Goal: Information Seeking & Learning: Learn about a topic

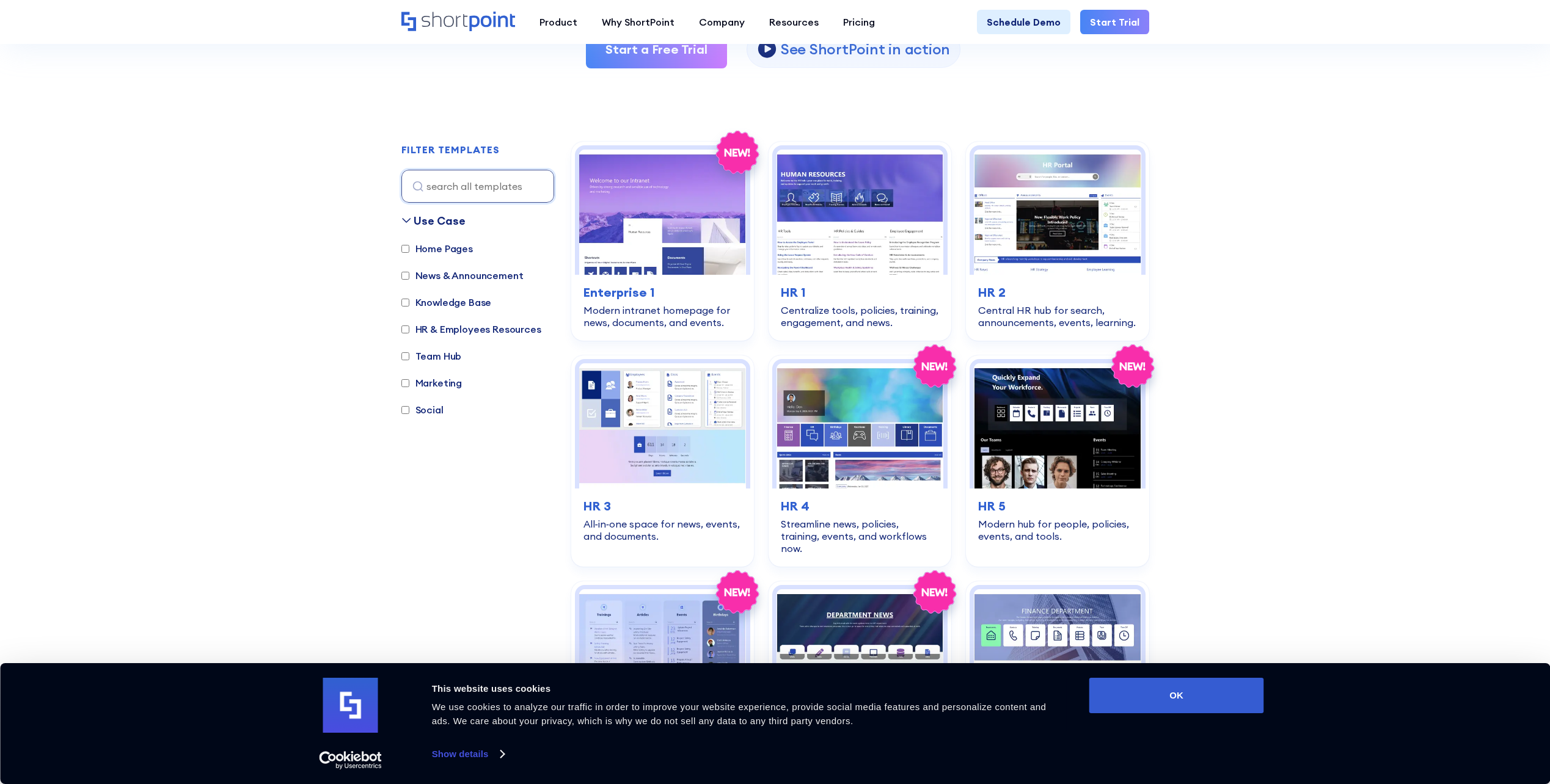
scroll to position [306, 0]
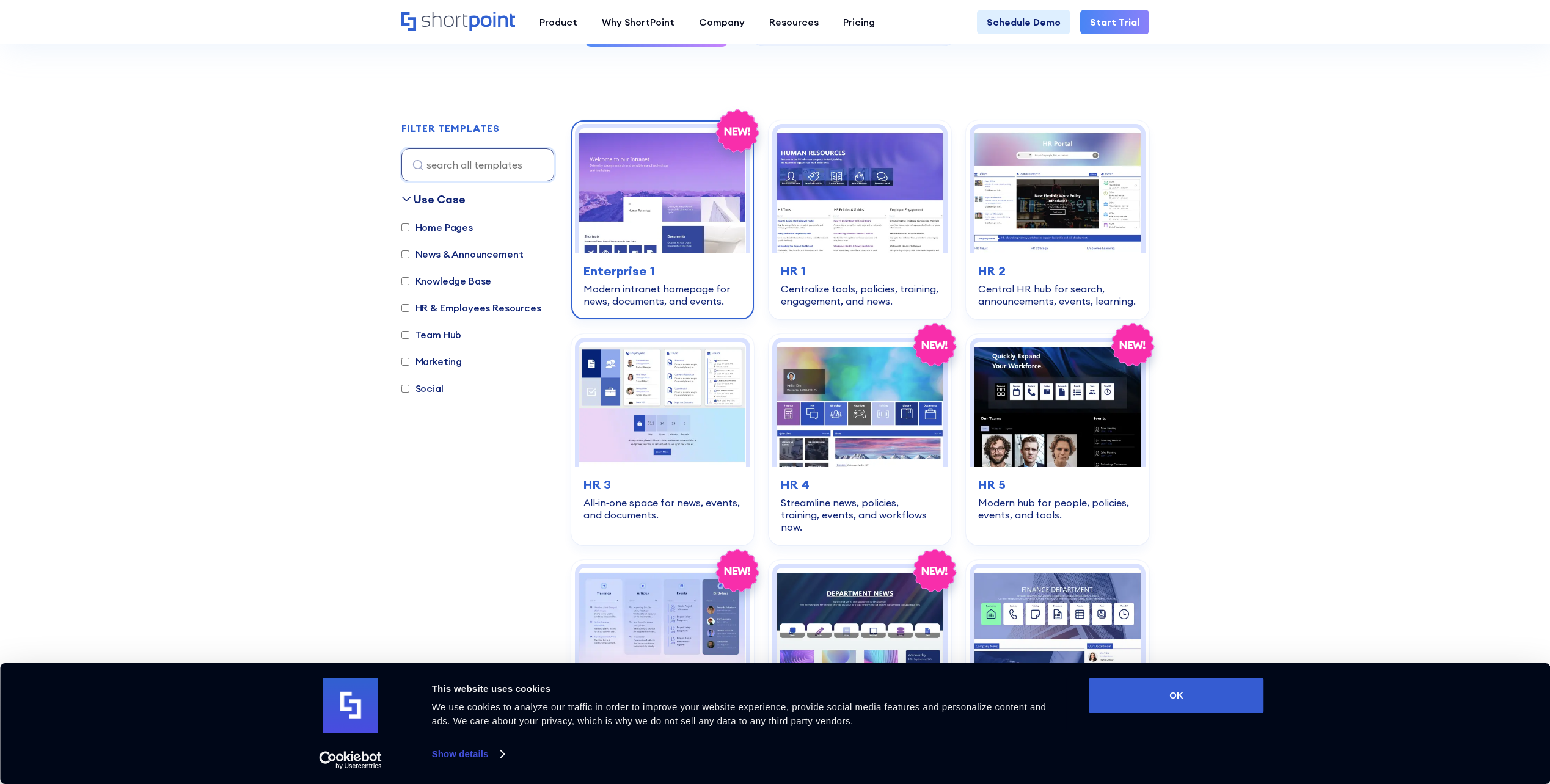
click at [690, 230] on img at bounding box center [662, 191] width 167 height 125
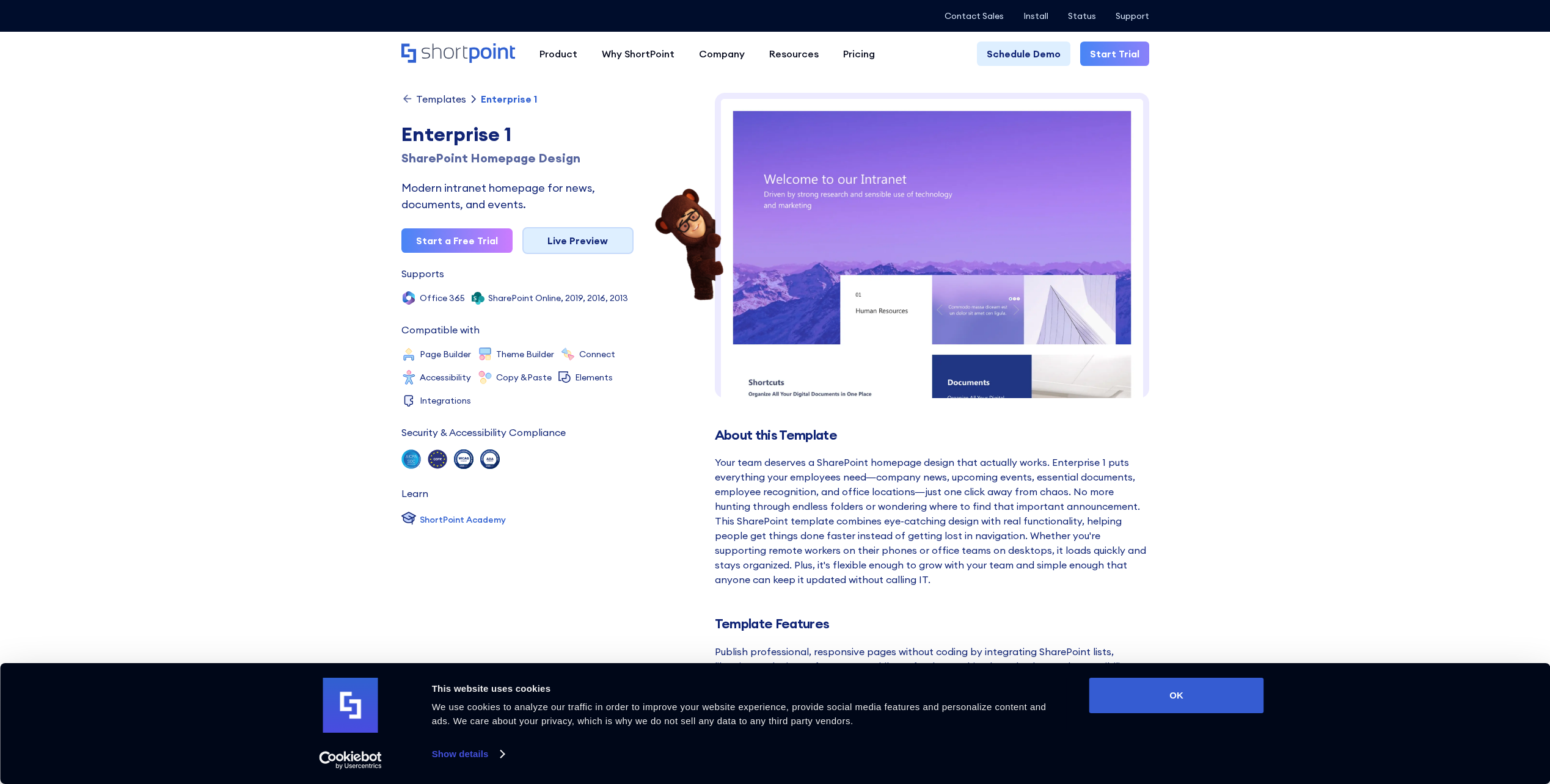
click at [601, 247] on link "Live Preview" at bounding box center [578, 240] width 111 height 27
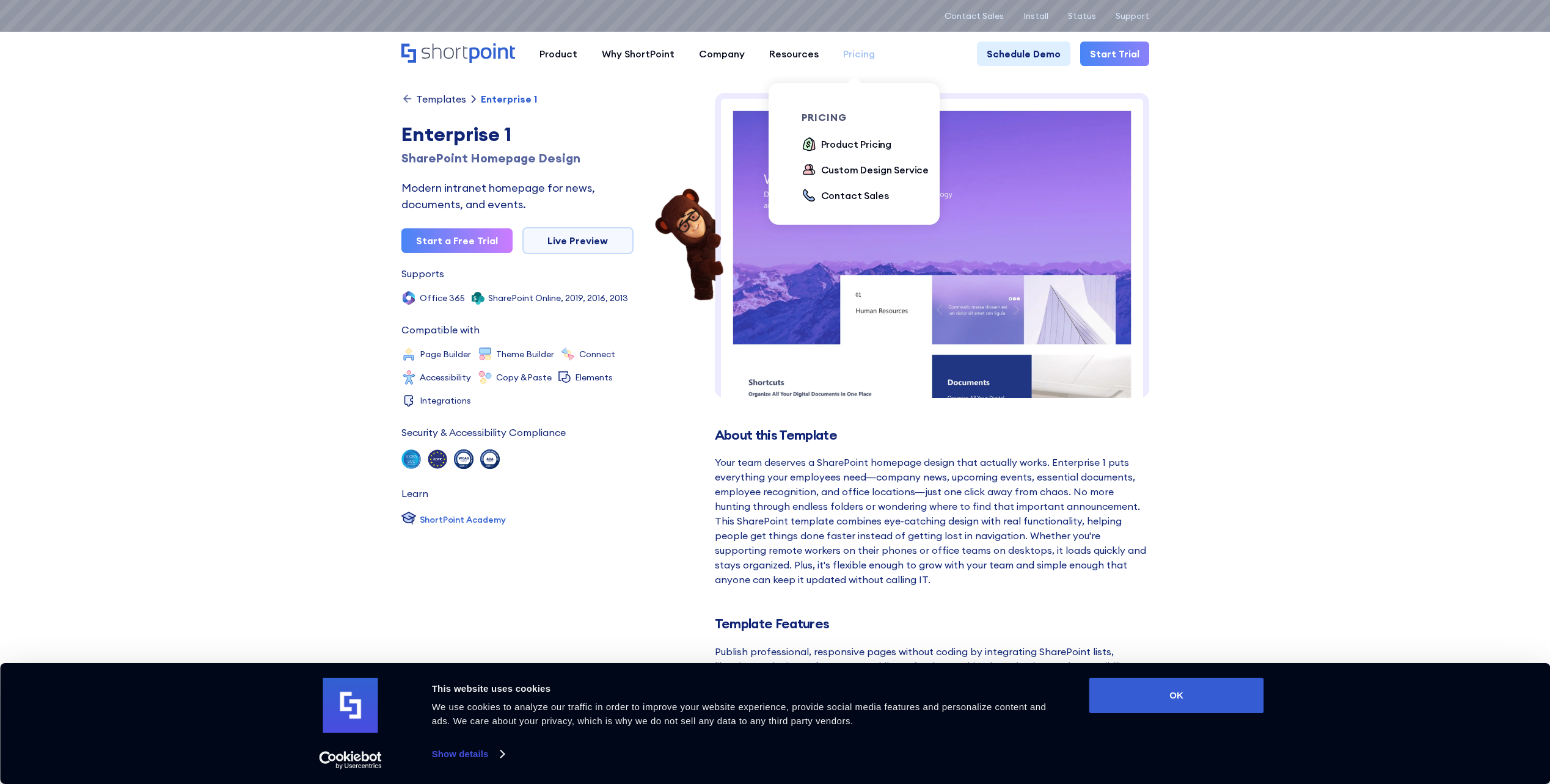
click at [862, 51] on div "Pricing" at bounding box center [858, 53] width 32 height 15
click at [845, 142] on div "Product Pricing" at bounding box center [857, 144] width 71 height 15
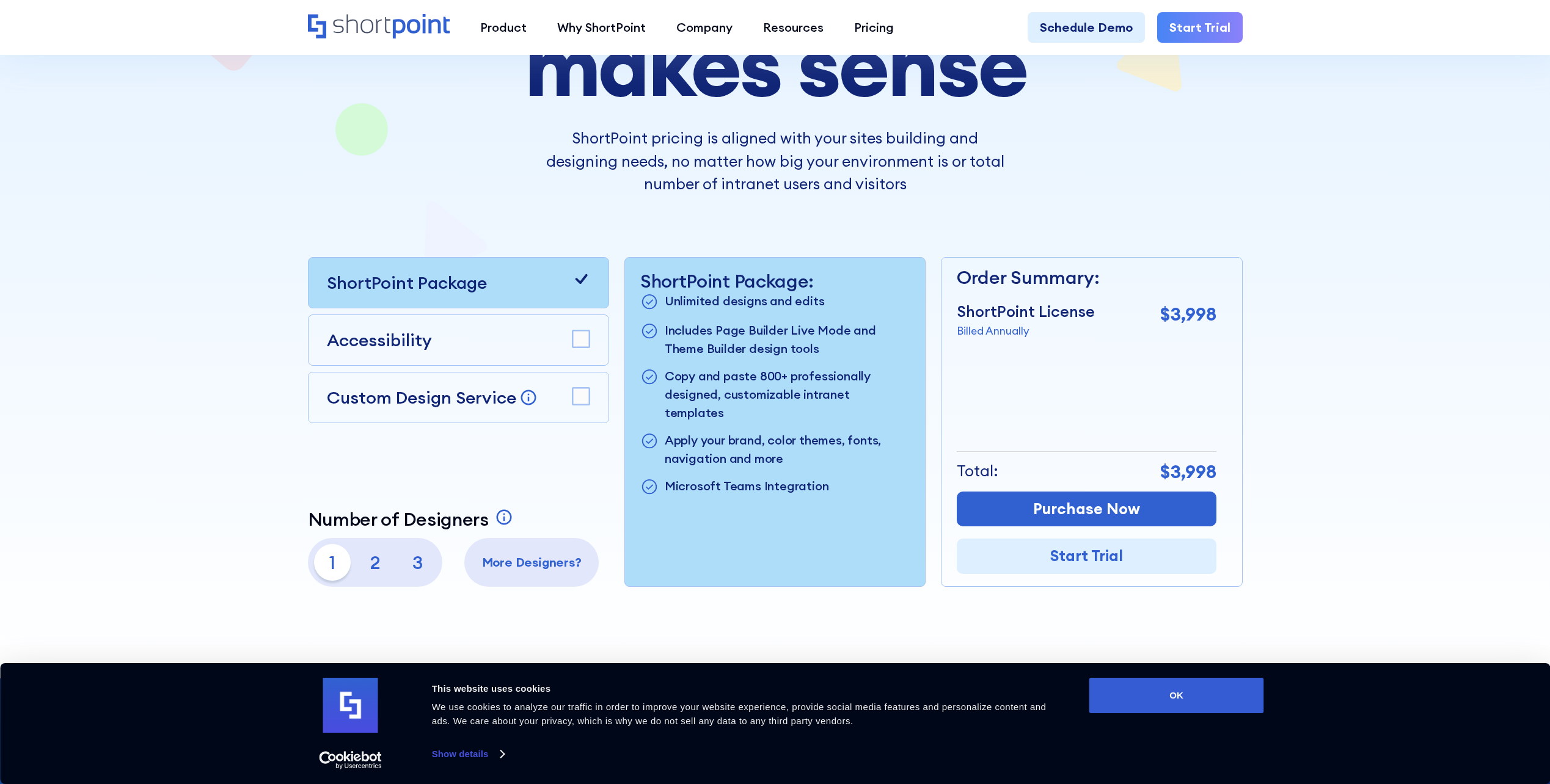
scroll to position [245, 0]
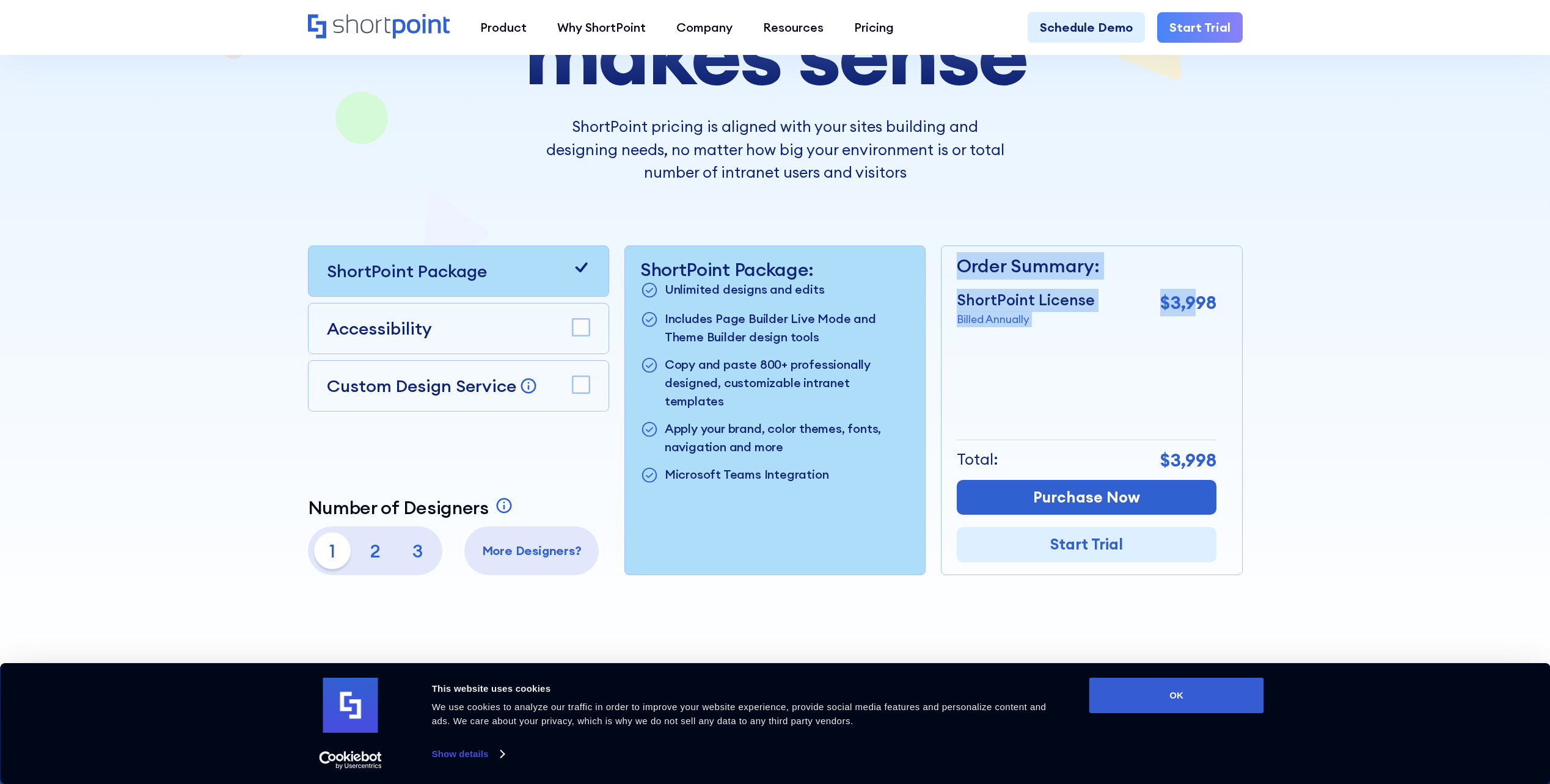
drag, startPoint x: 947, startPoint y: 299, endPoint x: 1199, endPoint y: 326, distance: 253.4
click at [1199, 326] on div "Order Summary: ShortPoint License Billed Annually $3,998 + Custom Design Servic…" at bounding box center [1091, 410] width 301 height 329
drag, startPoint x: 1199, startPoint y: 326, endPoint x: 1299, endPoint y: 337, distance: 100.6
click at [1299, 337] on div at bounding box center [775, 226] width 1099 height 880
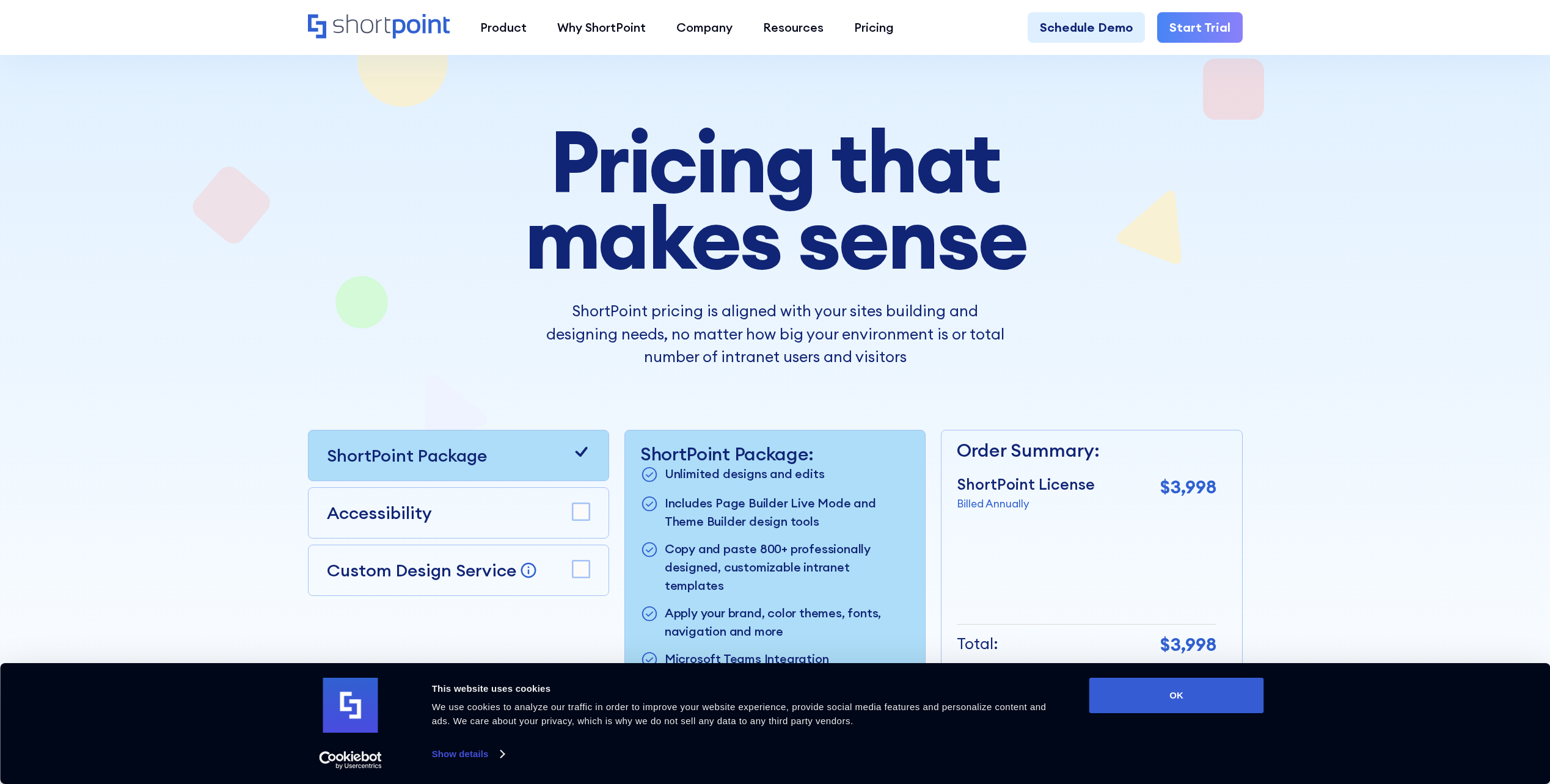
scroll to position [0, 0]
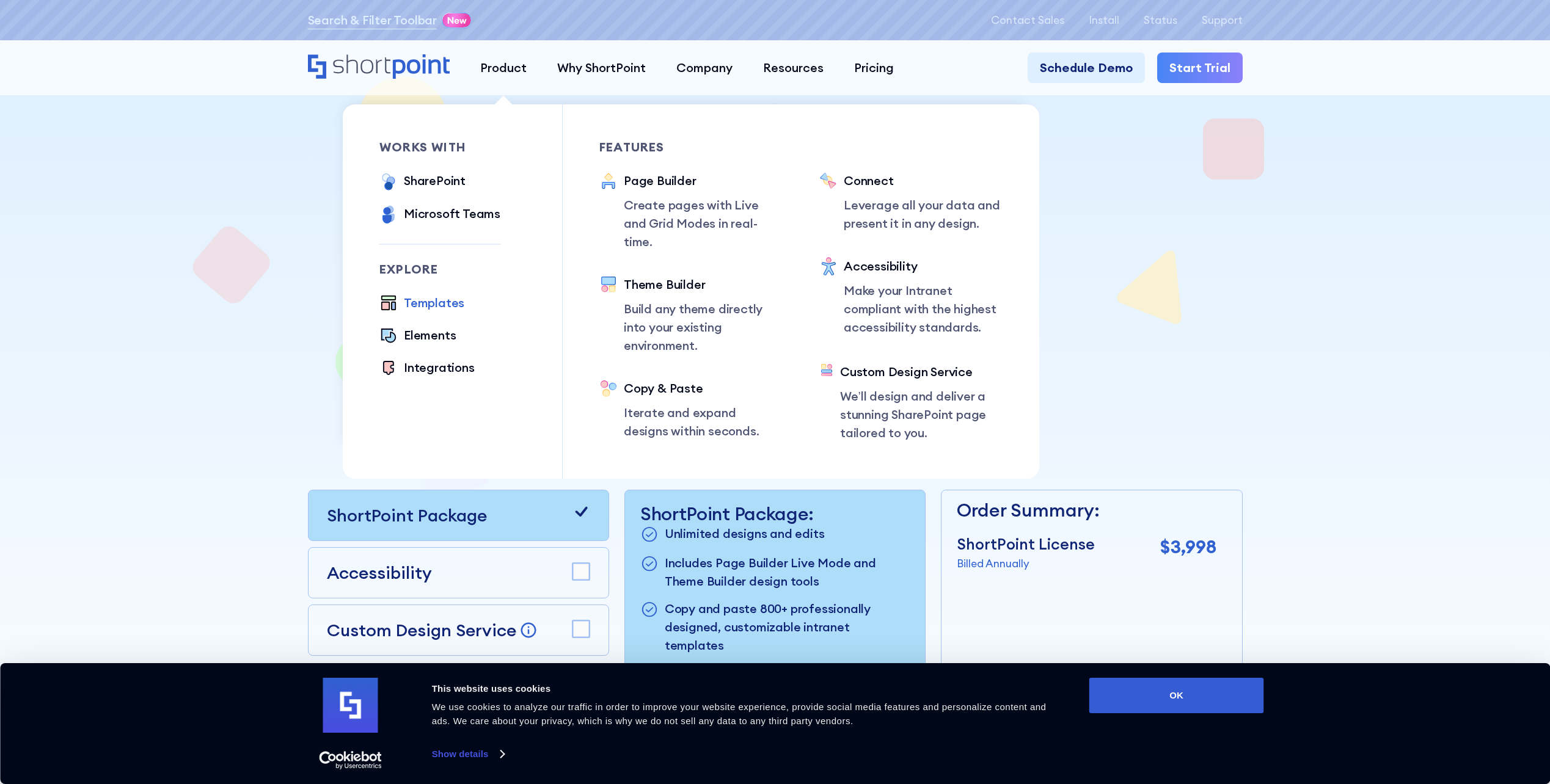
click at [446, 303] on div "Templates" at bounding box center [434, 303] width 60 height 19
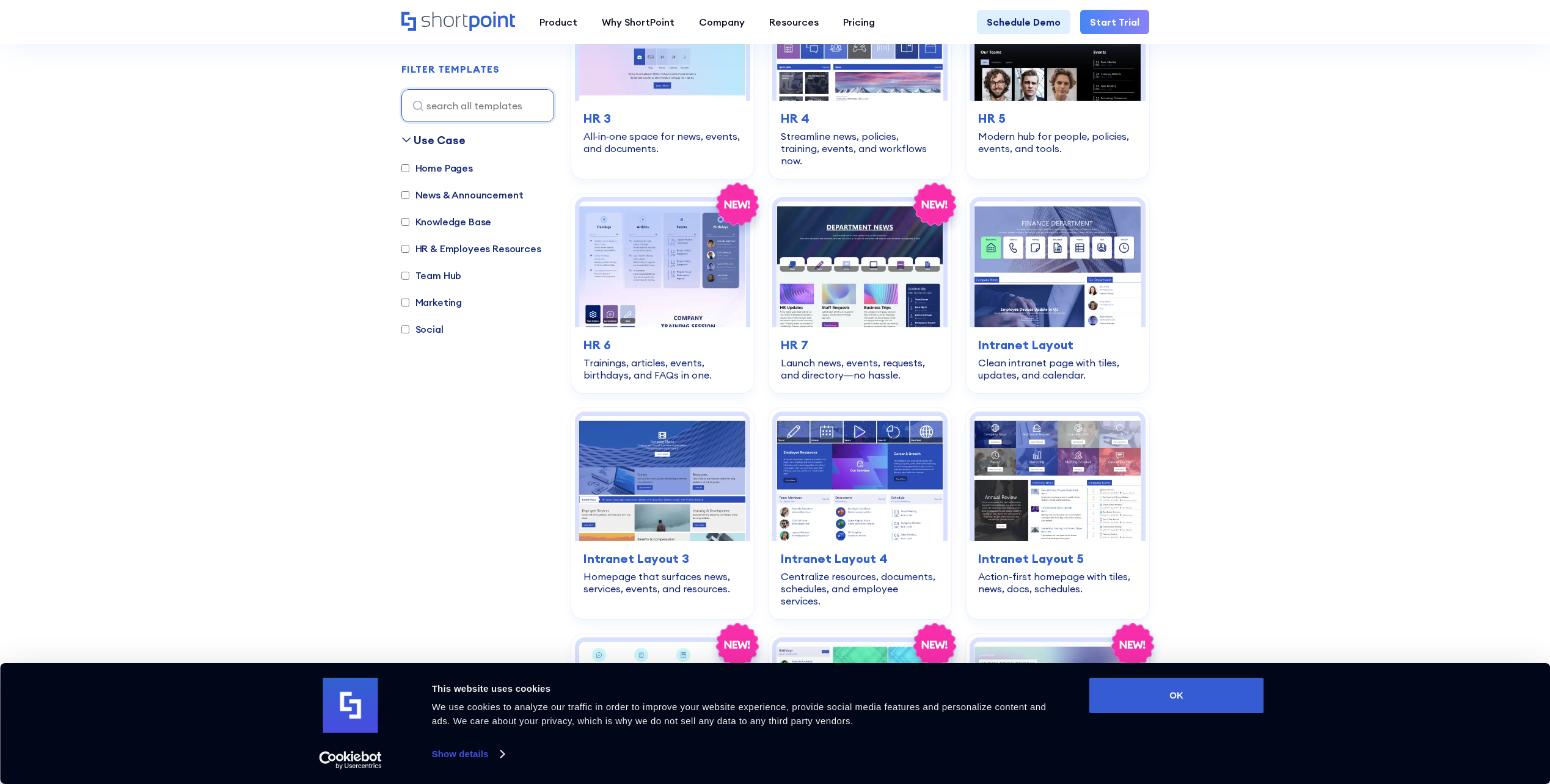
scroll to position [549, 0]
